Goal: Information Seeking & Learning: Learn about a topic

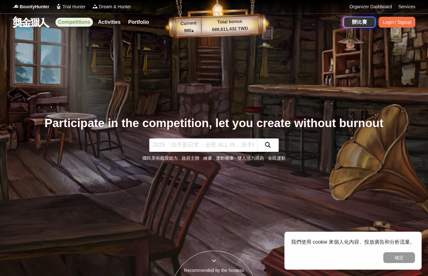
click at [69, 24] on link "Competitions" at bounding box center [73, 22] width 37 height 9
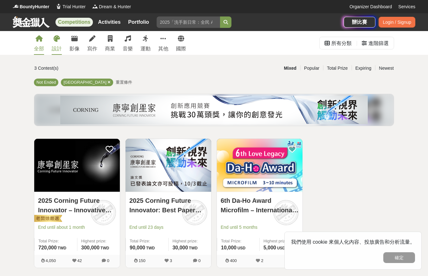
click at [55, 40] on icon at bounding box center [57, 38] width 6 height 6
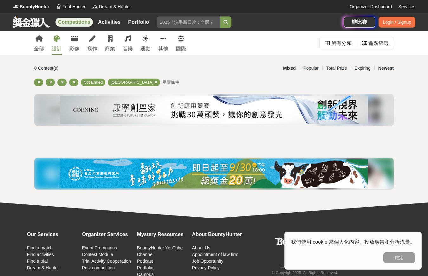
click at [388, 69] on div "Newest" at bounding box center [385, 68] width 23 height 11
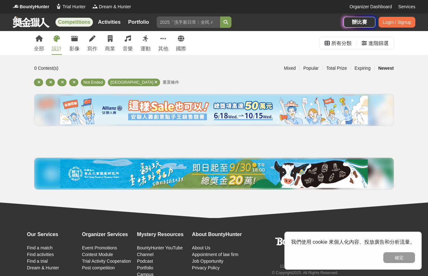
scroll to position [31, 0]
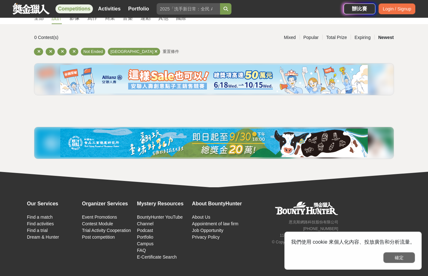
click at [404, 258] on button "確定" at bounding box center [399, 257] width 32 height 11
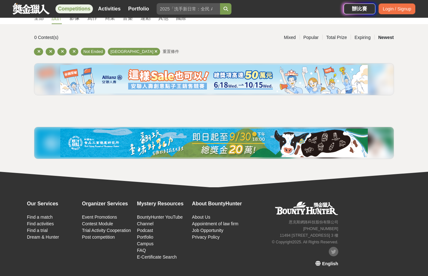
click at [323, 263] on span "English" at bounding box center [330, 263] width 16 height 5
click at [333, 215] on div "中文" at bounding box center [324, 213] width 30 height 11
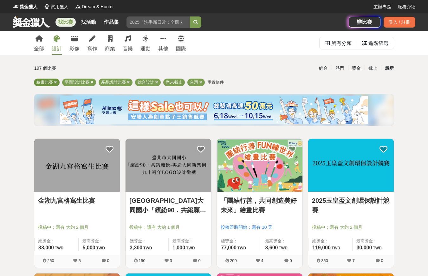
click at [55, 83] on icon at bounding box center [55, 82] width 3 height 4
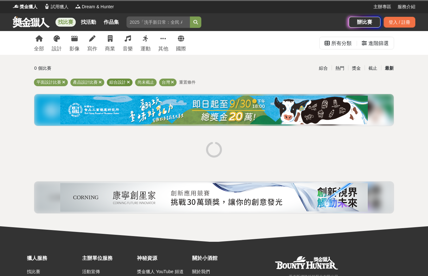
click at [127, 82] on icon at bounding box center [128, 82] width 3 height 4
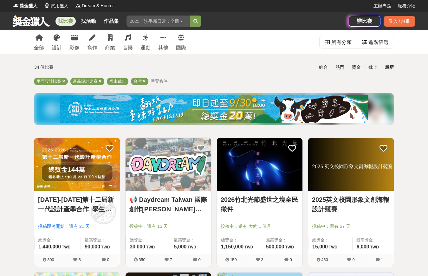
scroll to position [1, 0]
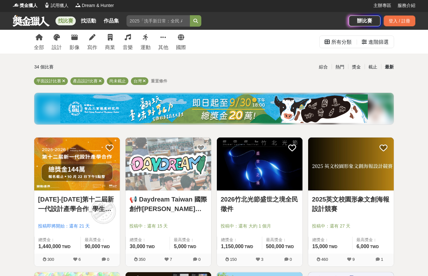
click at [157, 80] on span "重置條件" at bounding box center [159, 81] width 16 height 5
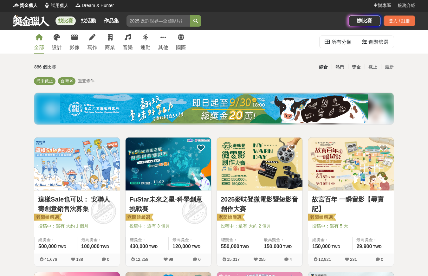
click at [89, 81] on span "重置條件" at bounding box center [86, 81] width 16 height 5
click at [54, 46] on div "設計" at bounding box center [57, 48] width 10 height 8
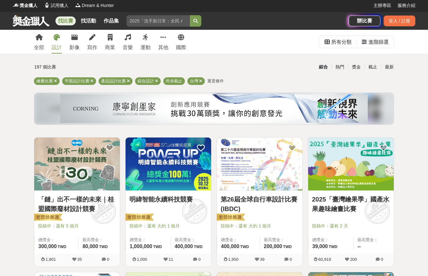
scroll to position [3, 0]
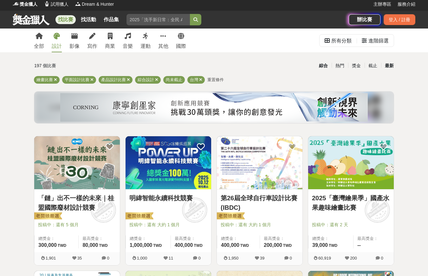
click at [386, 64] on div "最新" at bounding box center [389, 65] width 16 height 11
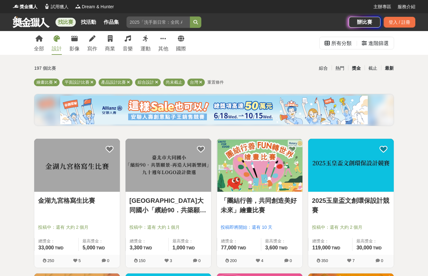
click at [354, 69] on div "獎金" at bounding box center [356, 68] width 16 height 11
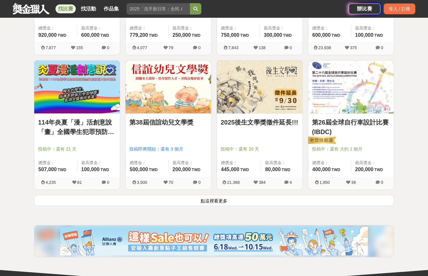
scroll to position [760, 0]
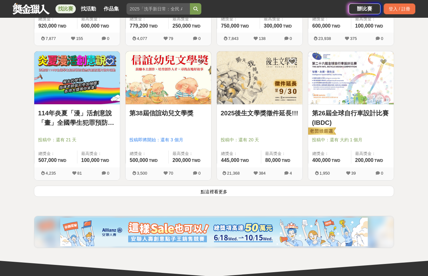
click at [215, 190] on button "點這裡看更多" at bounding box center [214, 191] width 360 height 11
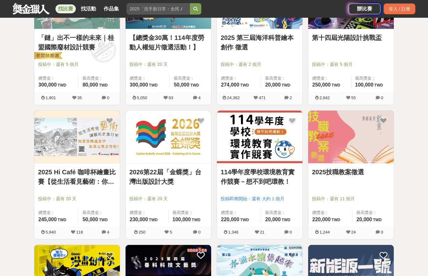
scroll to position [1332, 0]
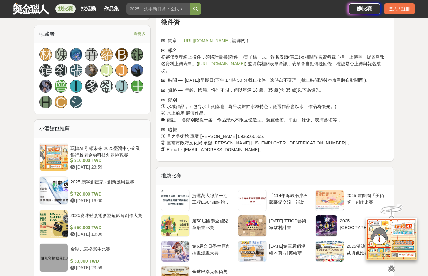
scroll to position [395, 0]
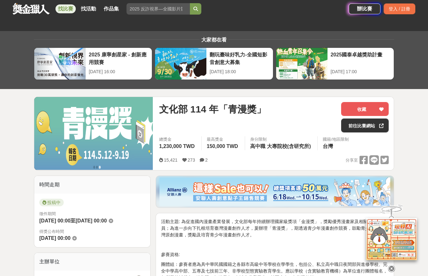
scroll to position [199, 0]
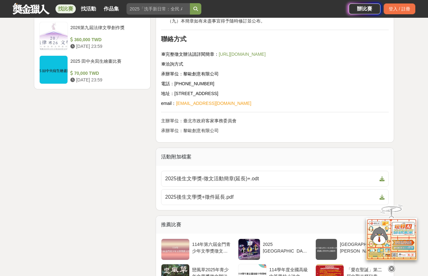
scroll to position [736, 0]
